Goal: Navigation & Orientation: Understand site structure

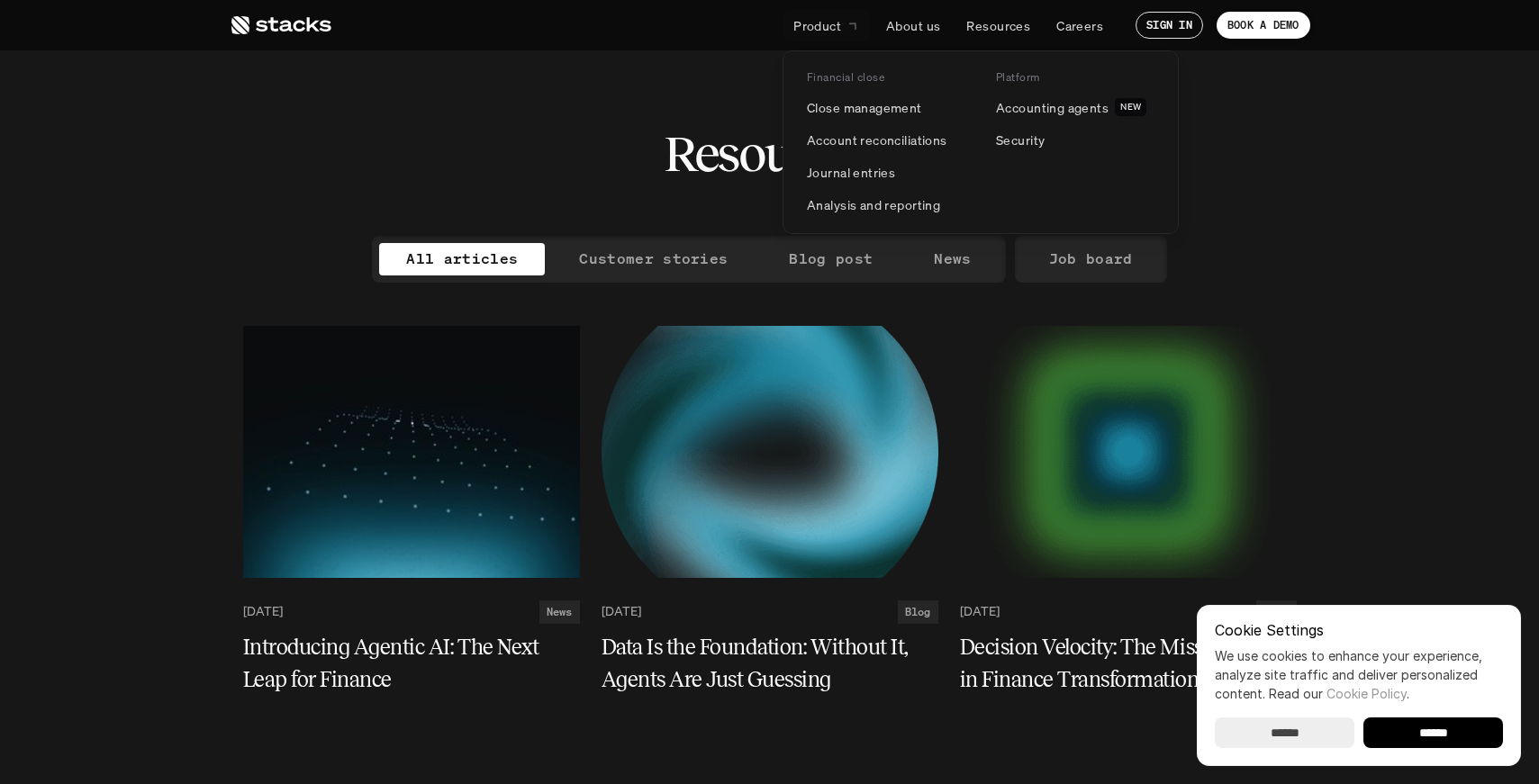
click at [833, 29] on p "Product" at bounding box center [816, 25] width 48 height 19
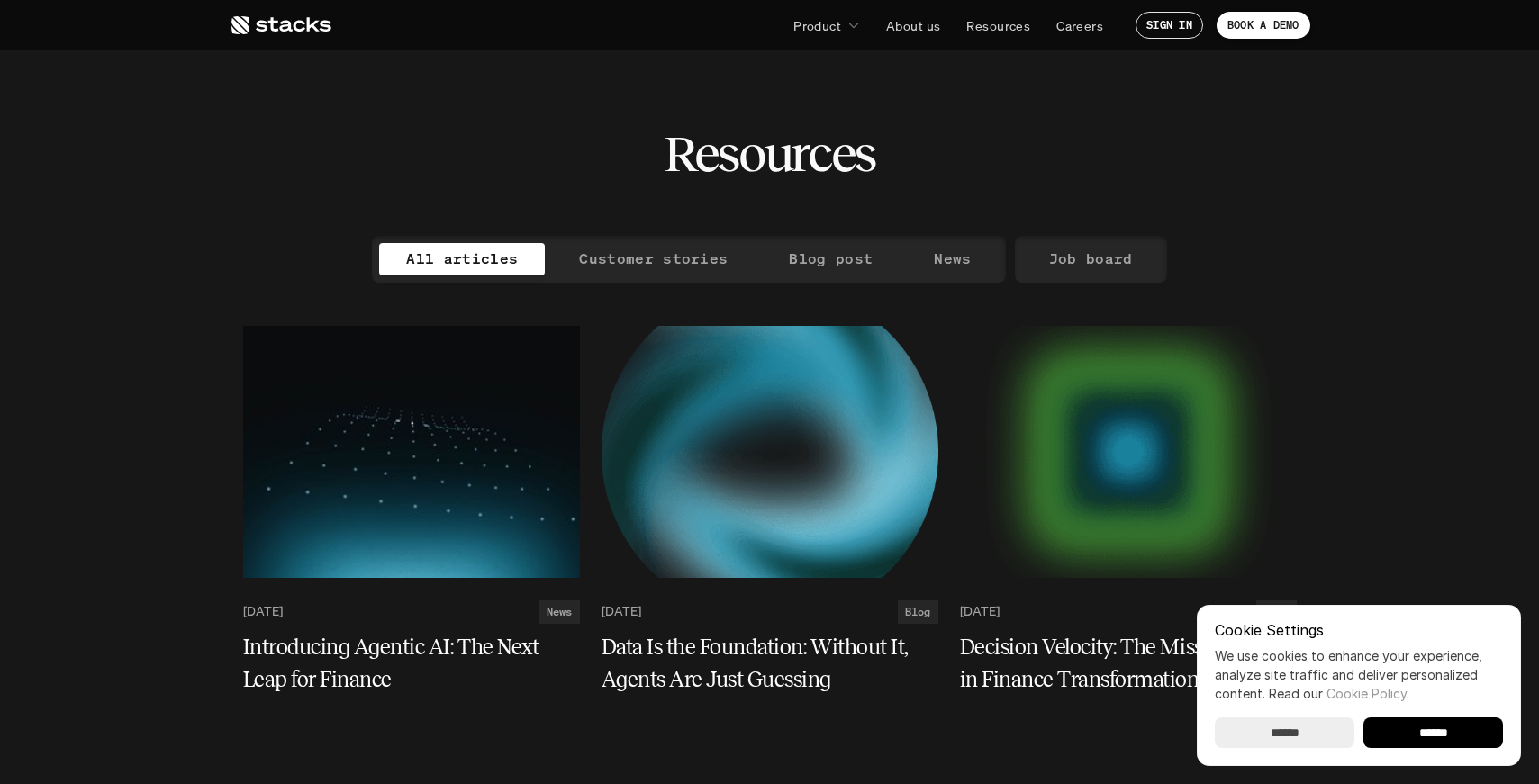
click at [282, 31] on icon at bounding box center [280, 25] width 102 height 21
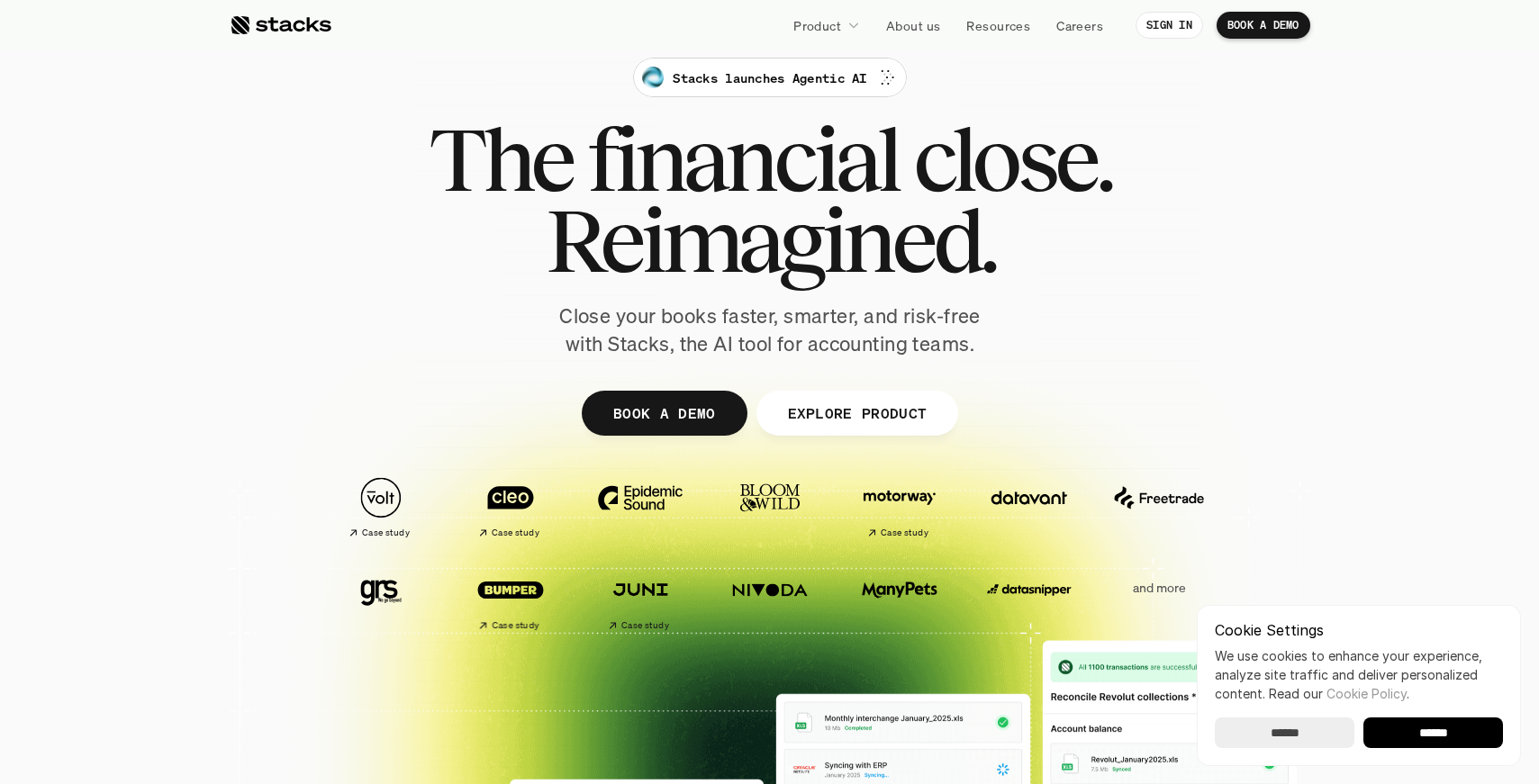
scroll to position [24, 0]
click at [864, 408] on p "EXPLORE PRODUCT" at bounding box center [856, 411] width 140 height 26
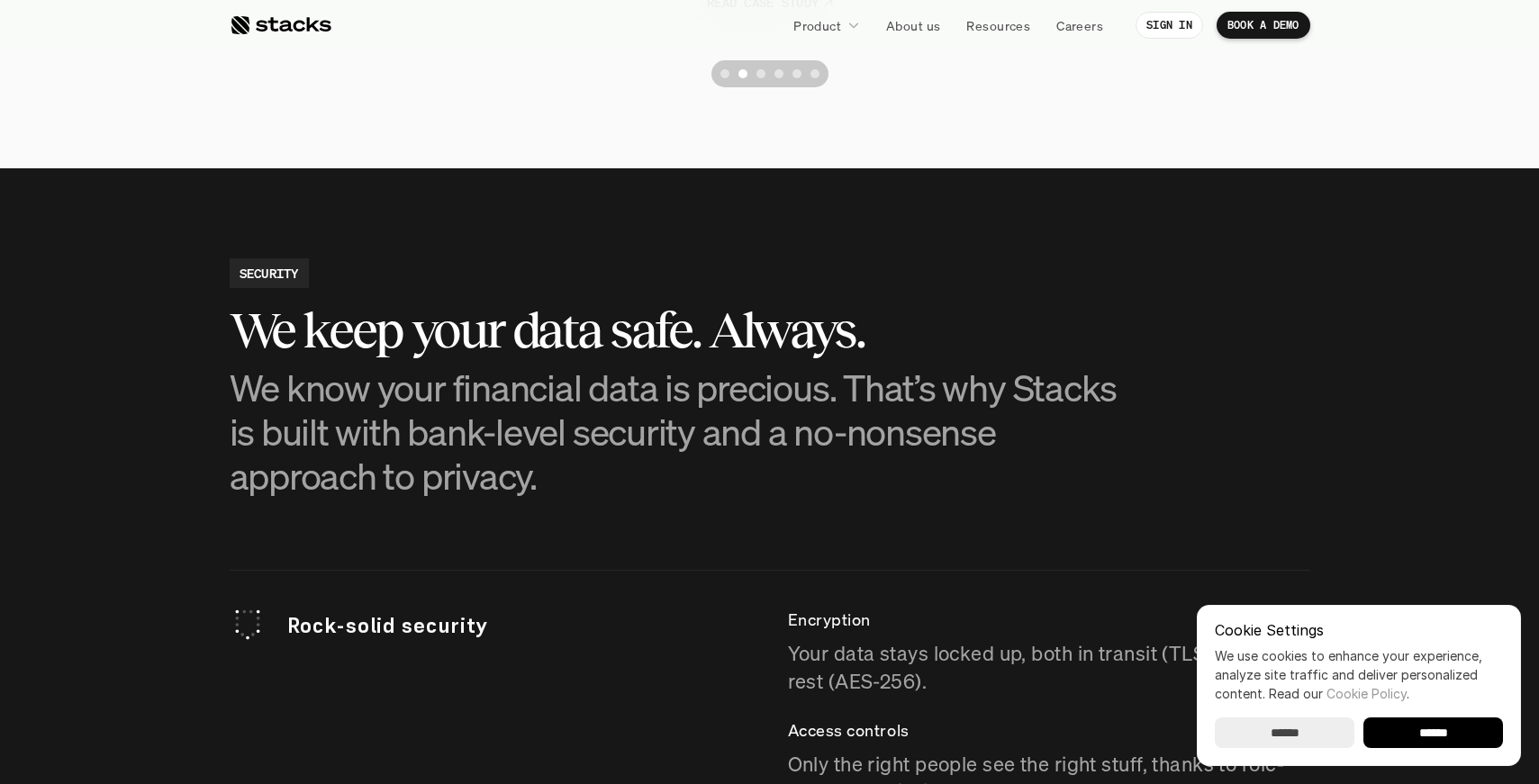
scroll to position [4601, 0]
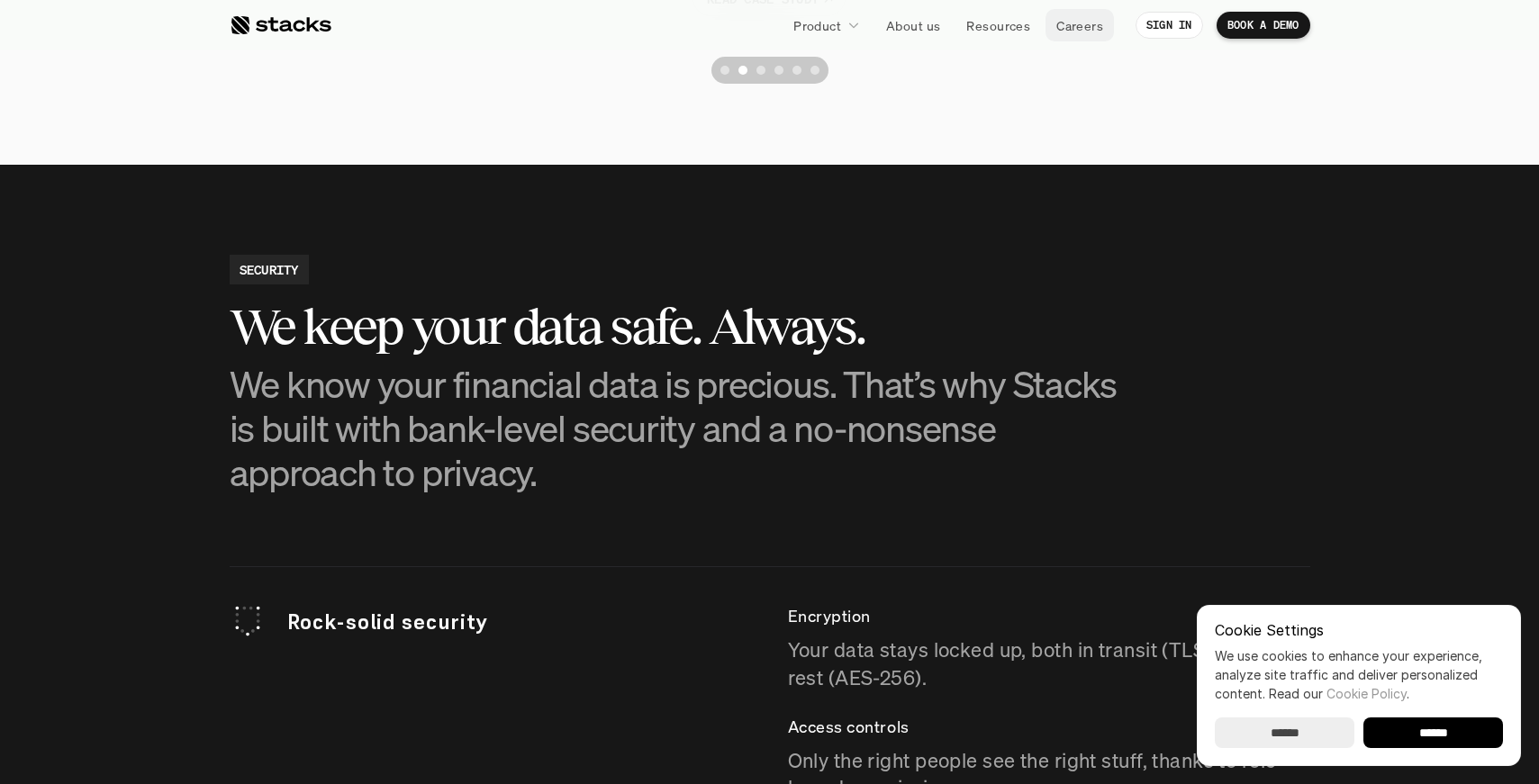
click at [1096, 31] on p "Careers" at bounding box center [1080, 25] width 47 height 19
click at [1005, 29] on p "Resources" at bounding box center [997, 25] width 63 height 19
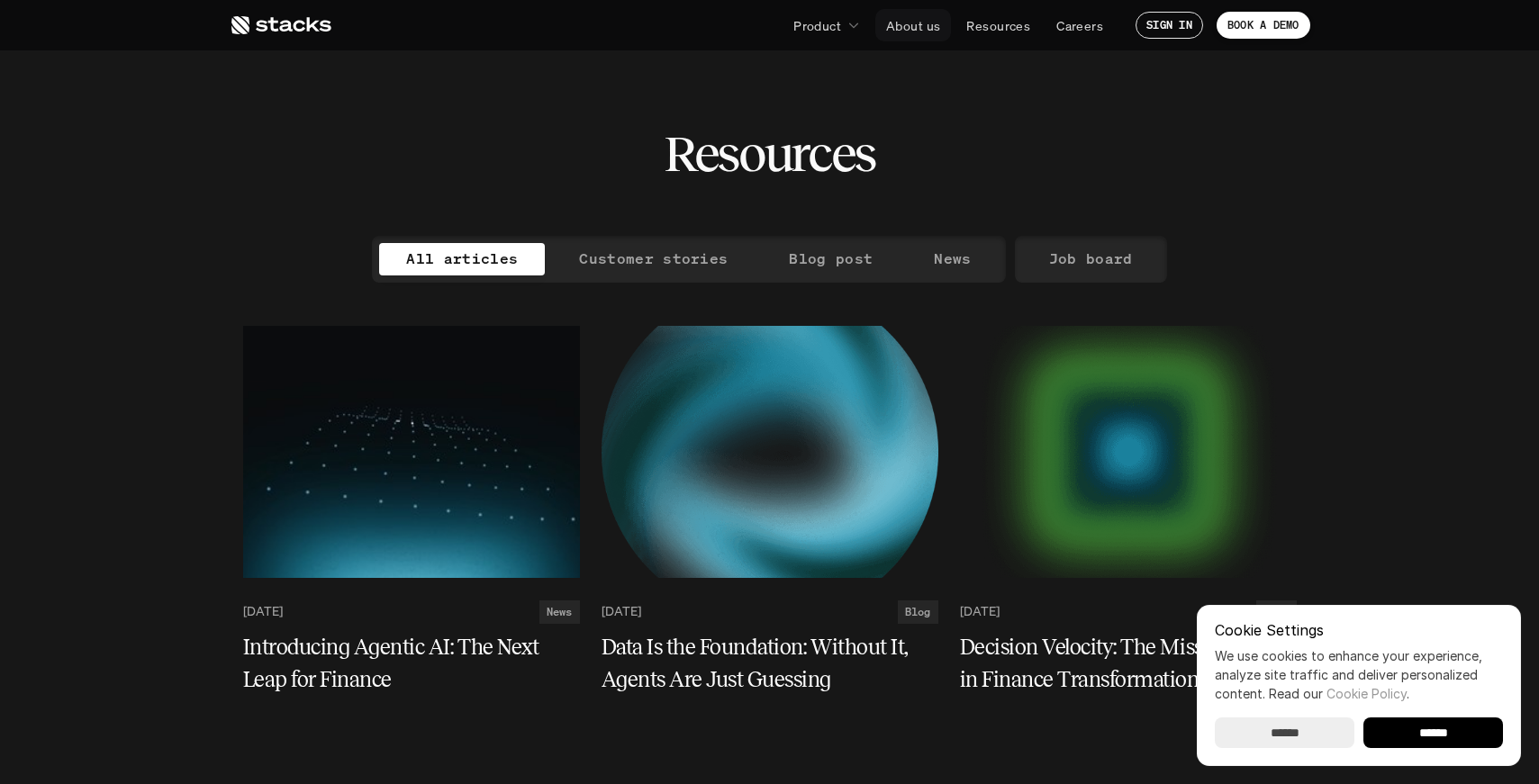
click at [922, 30] on p "About us" at bounding box center [912, 25] width 54 height 19
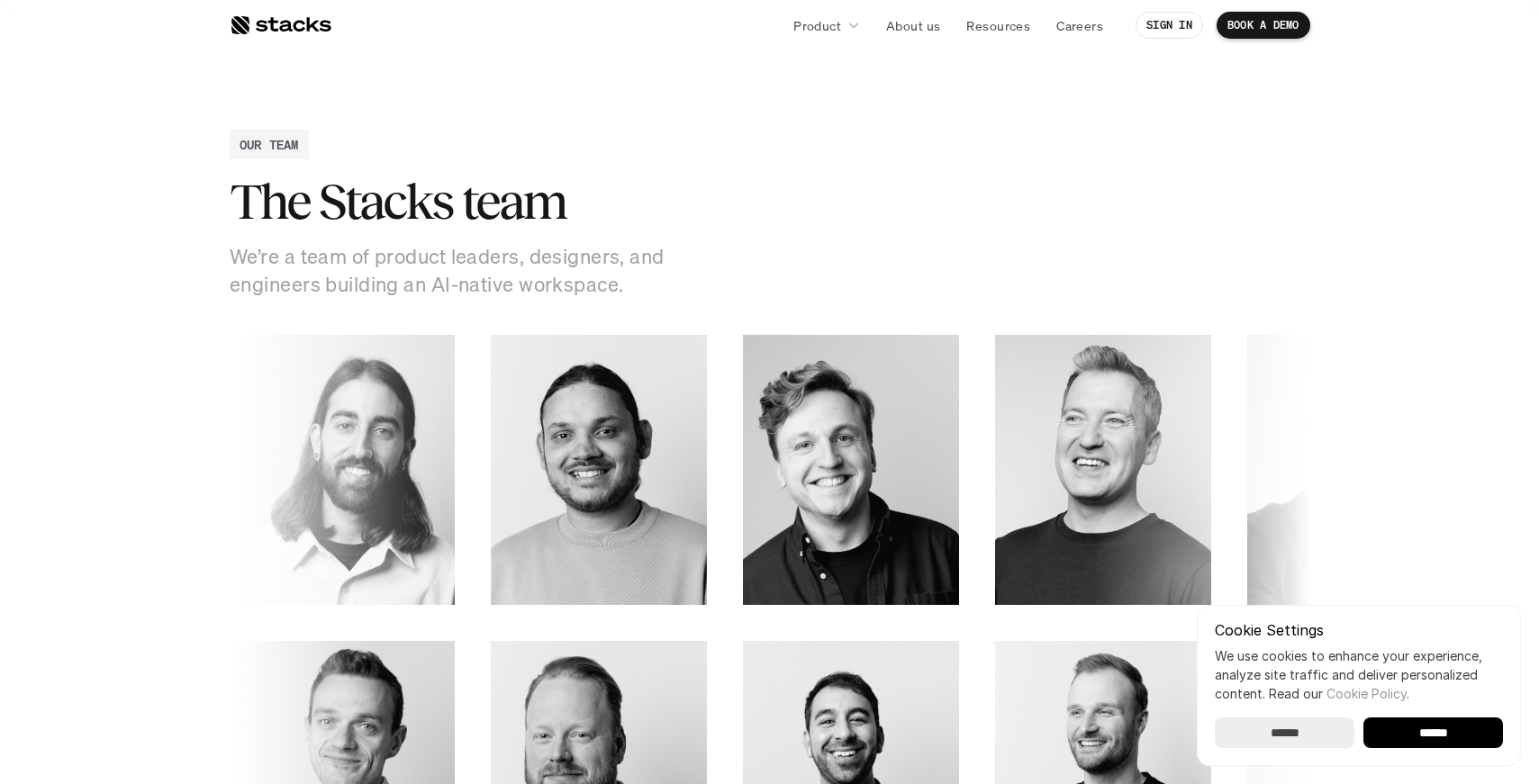
scroll to position [2417, 0]
